Goal: Task Accomplishment & Management: Use online tool/utility

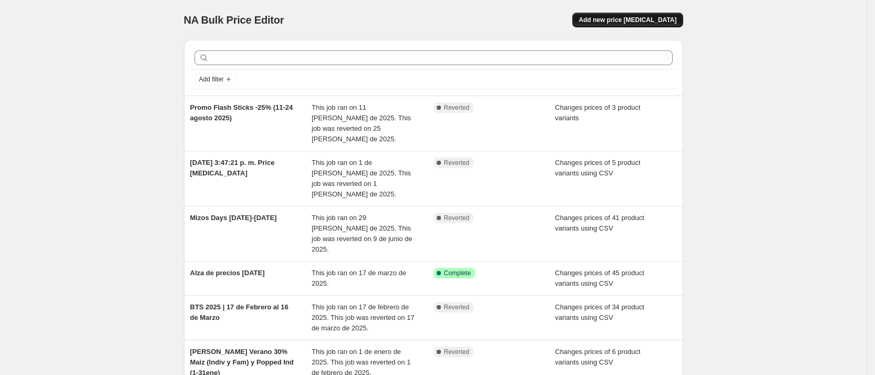
click at [660, 21] on span "Add new price change job" at bounding box center [627, 20] width 98 height 8
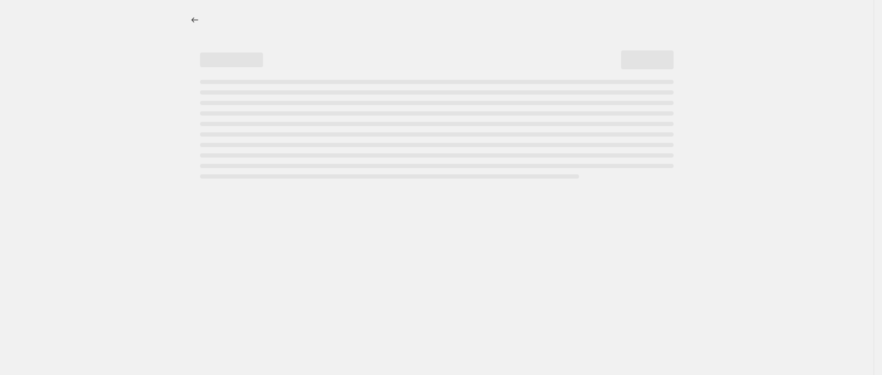
select select "percentage"
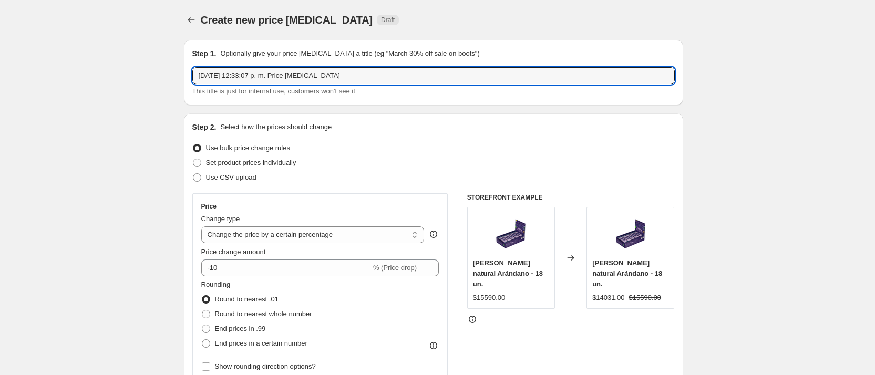
drag, startPoint x: 368, startPoint y: 77, endPoint x: 68, endPoint y: 77, distance: 299.9
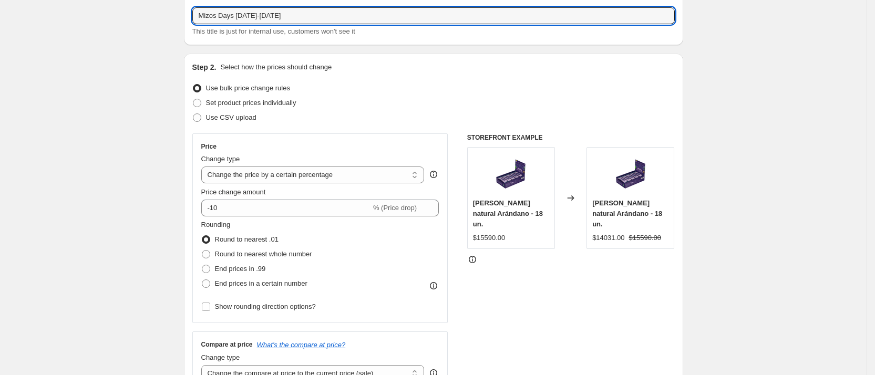
scroll to position [79, 0]
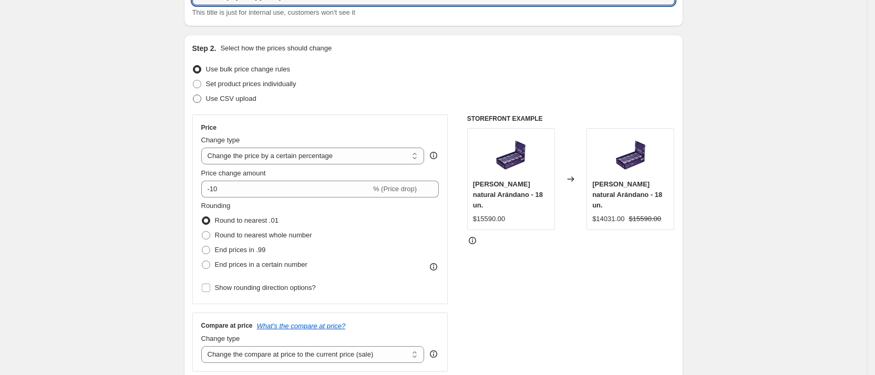
type input "Mizos Days [DATE]-[DATE]"
click at [239, 102] on span "Use CSV upload" at bounding box center [231, 99] width 50 height 8
click at [193, 95] on input "Use CSV upload" at bounding box center [193, 95] width 1 height 1
radio input "true"
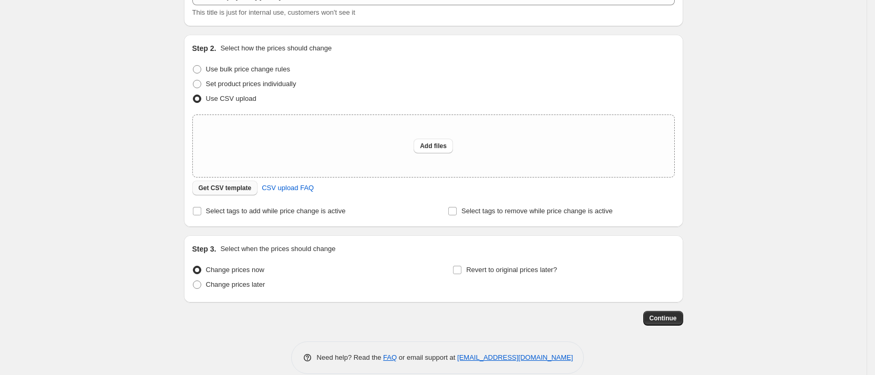
click at [220, 191] on span "Get CSV template" at bounding box center [225, 188] width 53 height 8
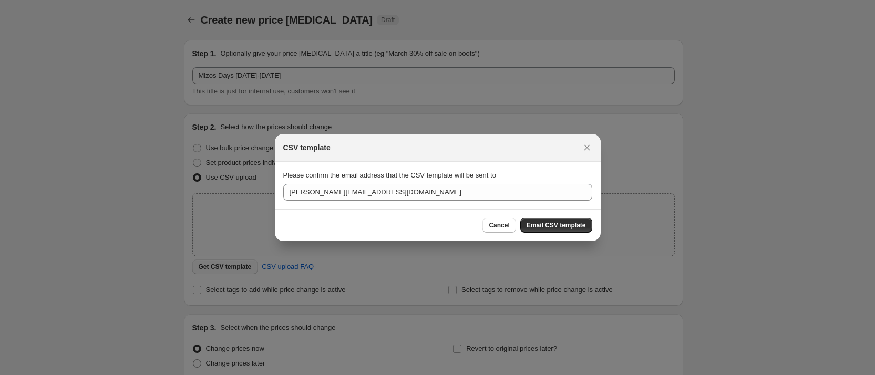
scroll to position [0, 0]
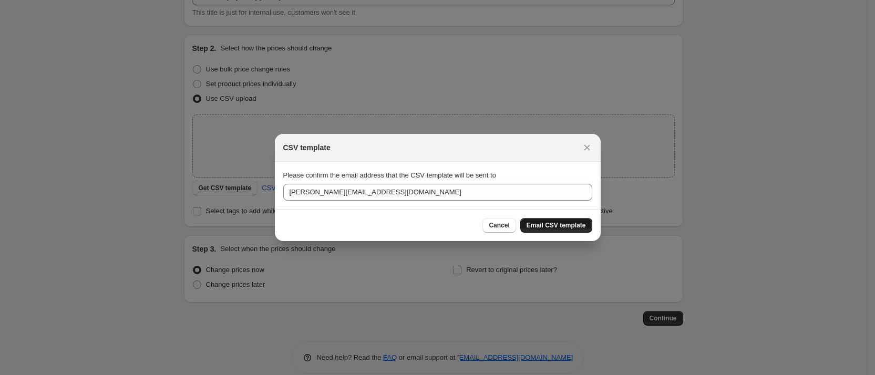
click at [571, 225] on span "Email CSV template" at bounding box center [555, 225] width 59 height 8
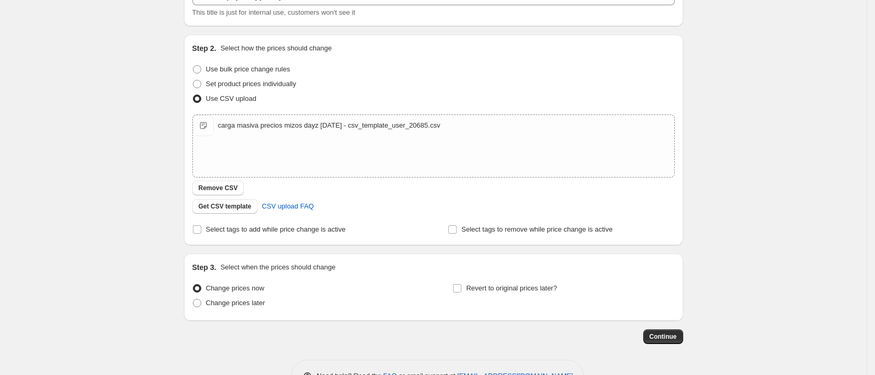
scroll to position [112, 0]
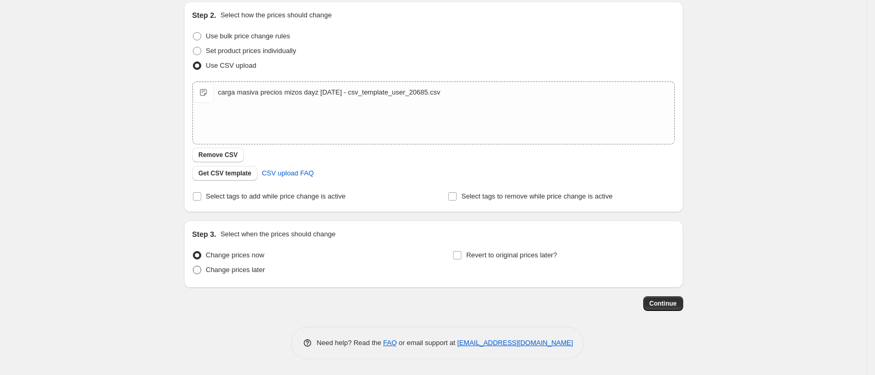
click at [237, 267] on span "Change prices later" at bounding box center [235, 270] width 59 height 8
click at [200, 272] on span at bounding box center [197, 270] width 8 height 8
click at [193, 266] on input "Change prices later" at bounding box center [193, 266] width 1 height 1
radio input "true"
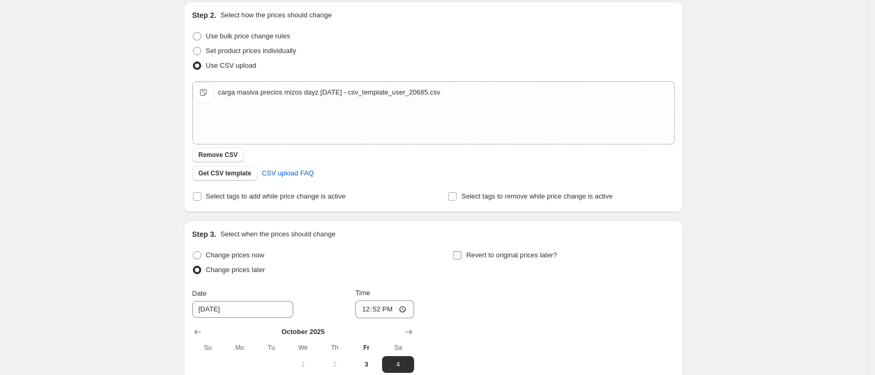
click at [460, 256] on input "Revert to original prices later?" at bounding box center [457, 255] width 8 height 8
checkbox input "true"
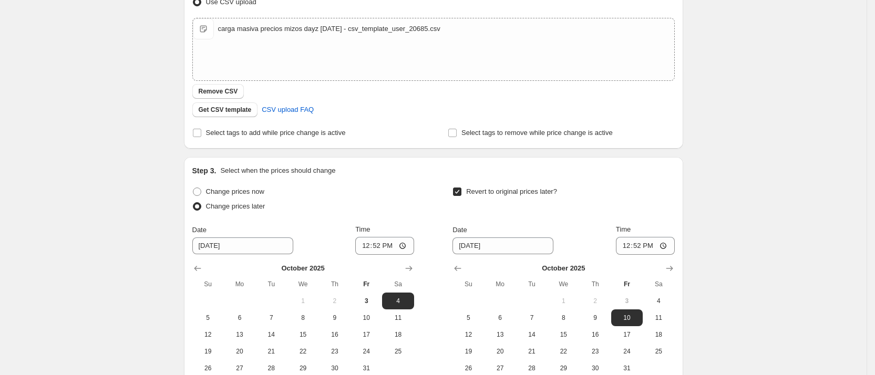
scroll to position [292, 0]
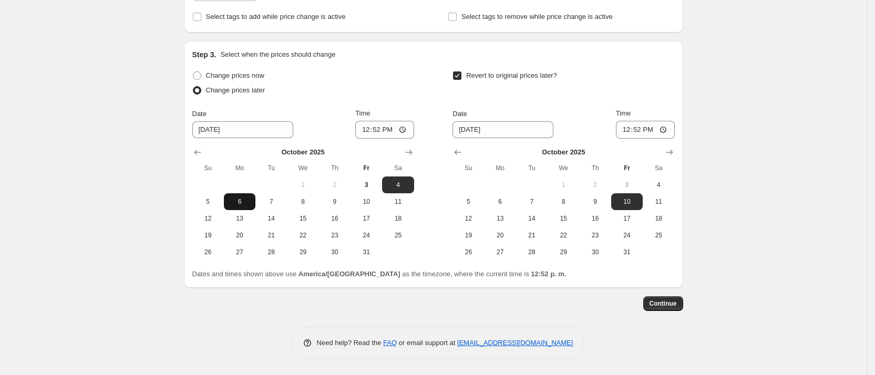
click at [245, 201] on span "6" at bounding box center [239, 201] width 23 height 8
type input "10/6/2025"
click at [384, 129] on input "12:52" at bounding box center [384, 130] width 59 height 18
type input "00:00"
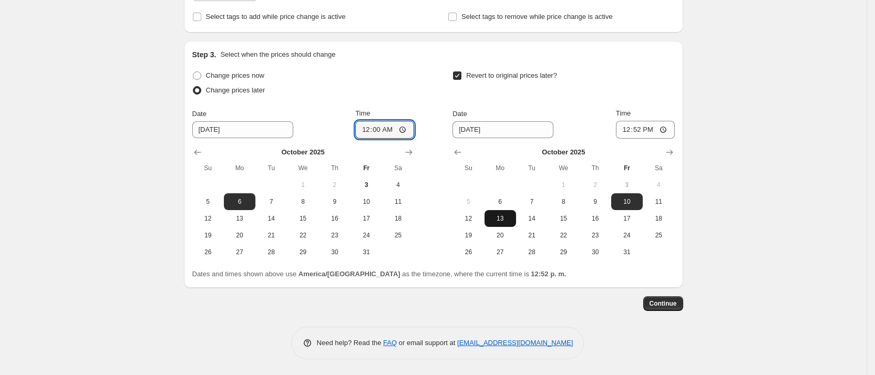
click at [504, 223] on button "13" at bounding box center [500, 218] width 32 height 17
type input "[DATE]"
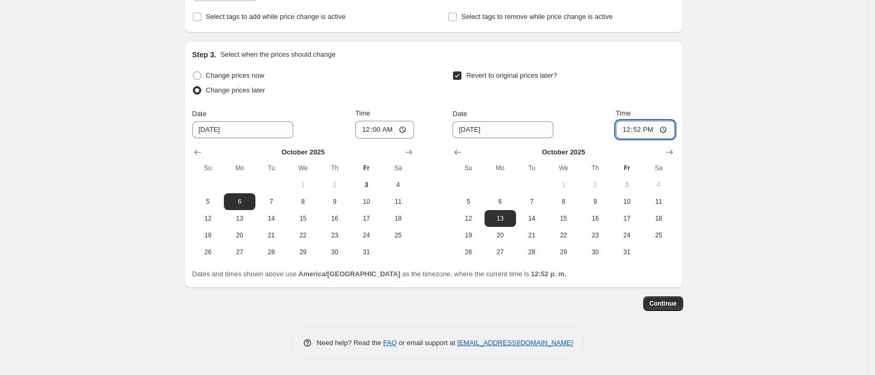
click at [645, 131] on input "12:52" at bounding box center [645, 130] width 59 height 18
type input "00:00"
click at [748, 174] on div "Create new price change job. This page is ready Create new price change job Dra…" at bounding box center [433, 41] width 866 height 667
click at [210, 206] on button "5" at bounding box center [208, 201] width 32 height 17
type input "[DATE]"
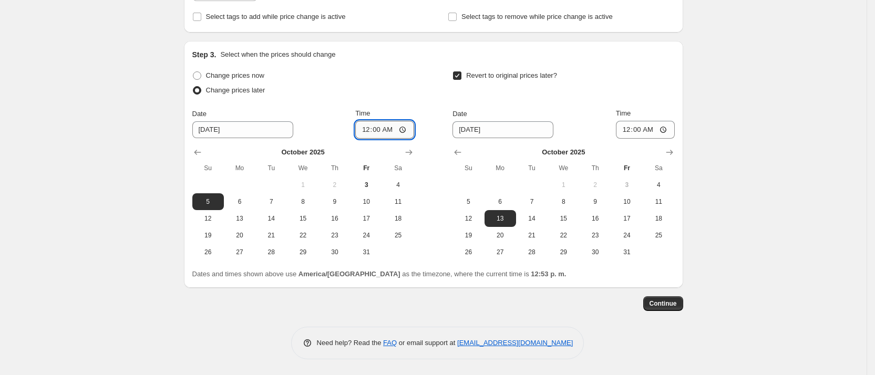
click at [382, 132] on input "00:00" at bounding box center [384, 130] width 59 height 18
type input "23:59"
click at [740, 176] on div "Create new price change job. This page is ready Create new price change job Dra…" at bounding box center [433, 41] width 866 height 667
click at [743, 199] on div "Create new price change job. This page is ready Create new price change job Dra…" at bounding box center [433, 41] width 866 height 667
click at [677, 299] on button "Continue" at bounding box center [663, 303] width 40 height 15
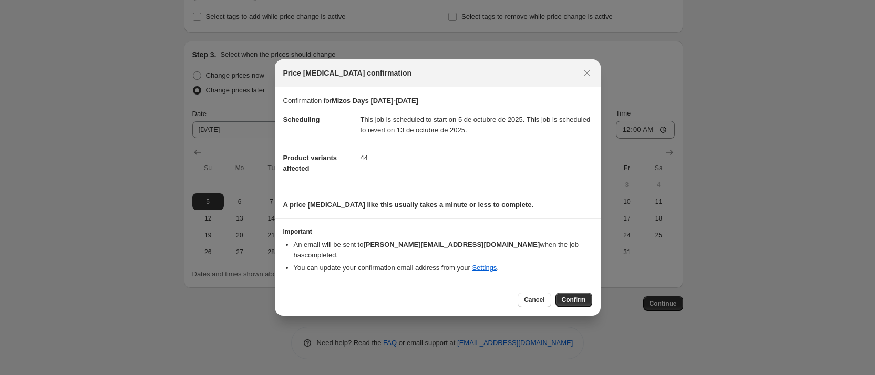
click at [568, 296] on span "Confirm" at bounding box center [573, 300] width 24 height 8
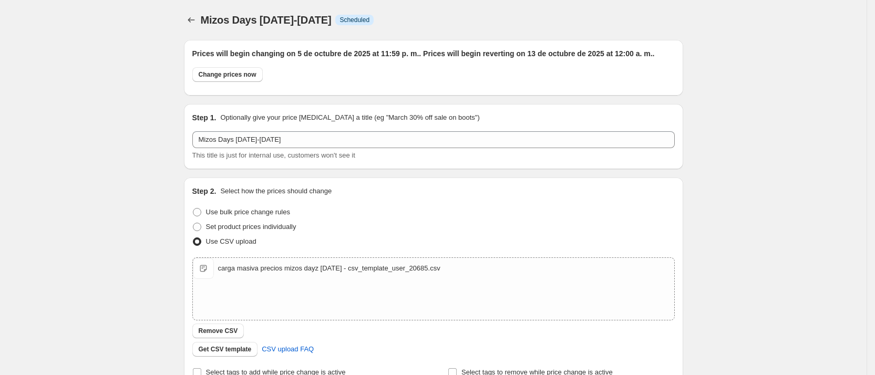
scroll to position [292, 0]
